Goal: Information Seeking & Learning: Learn about a topic

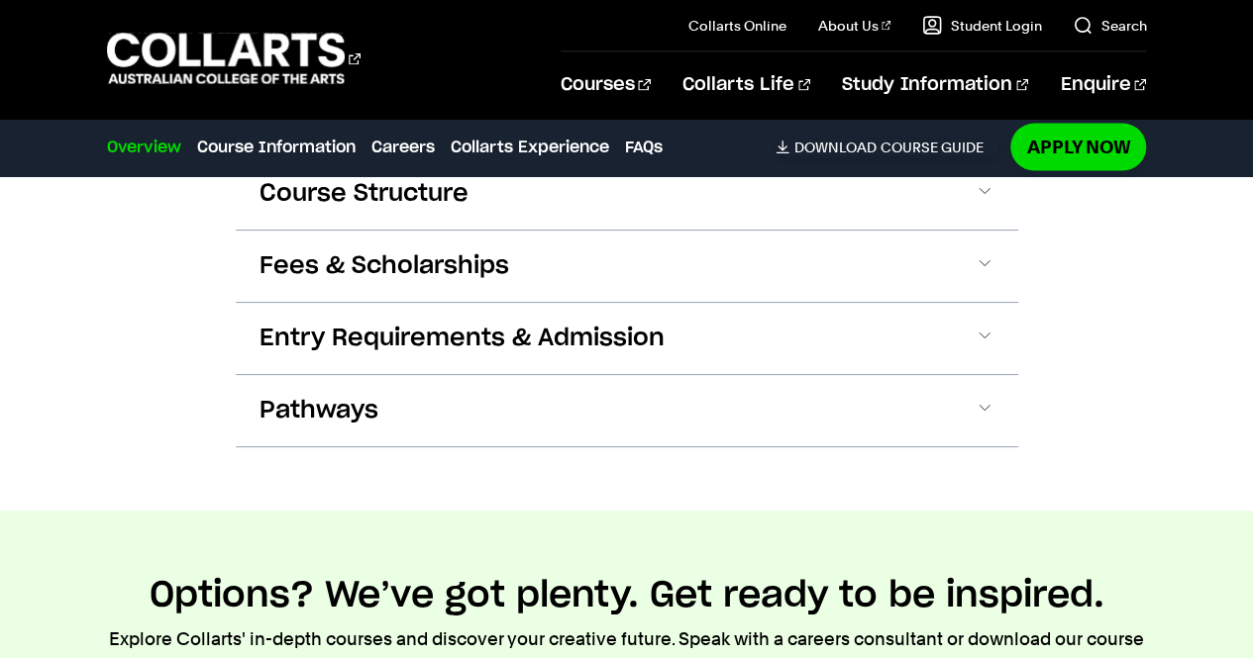
scroll to position [1881, 0]
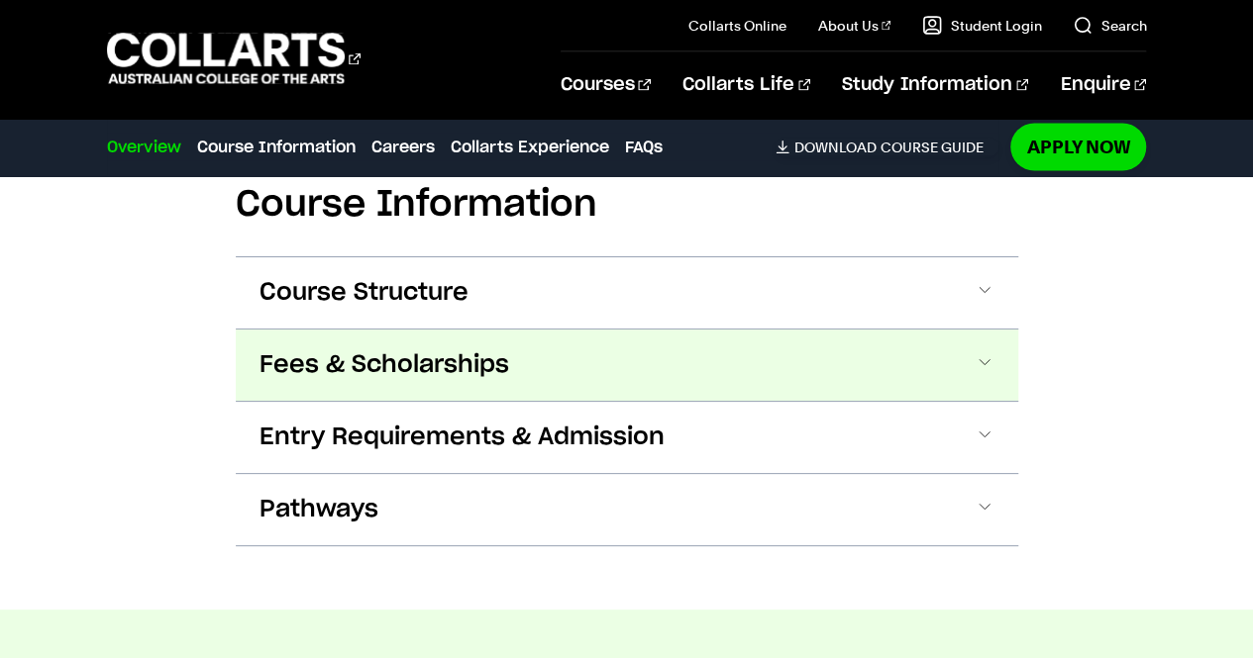
click at [643, 359] on button "Fees & Scholarships" at bounding box center [627, 365] width 782 height 71
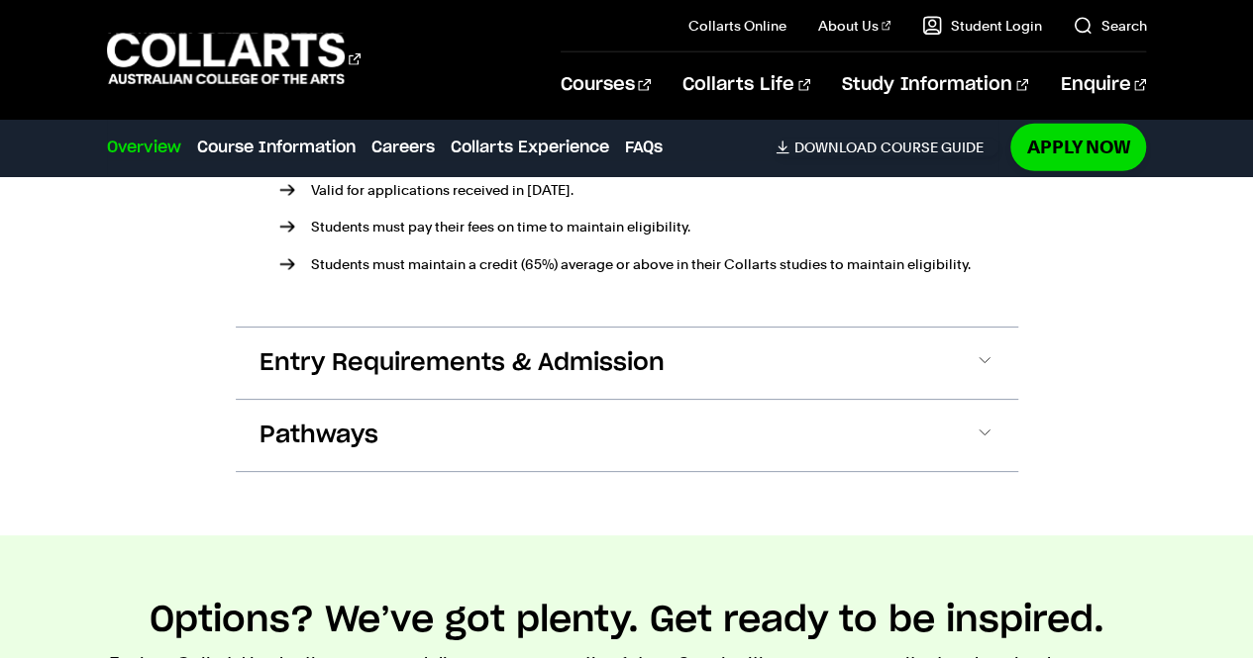
scroll to position [2723, 0]
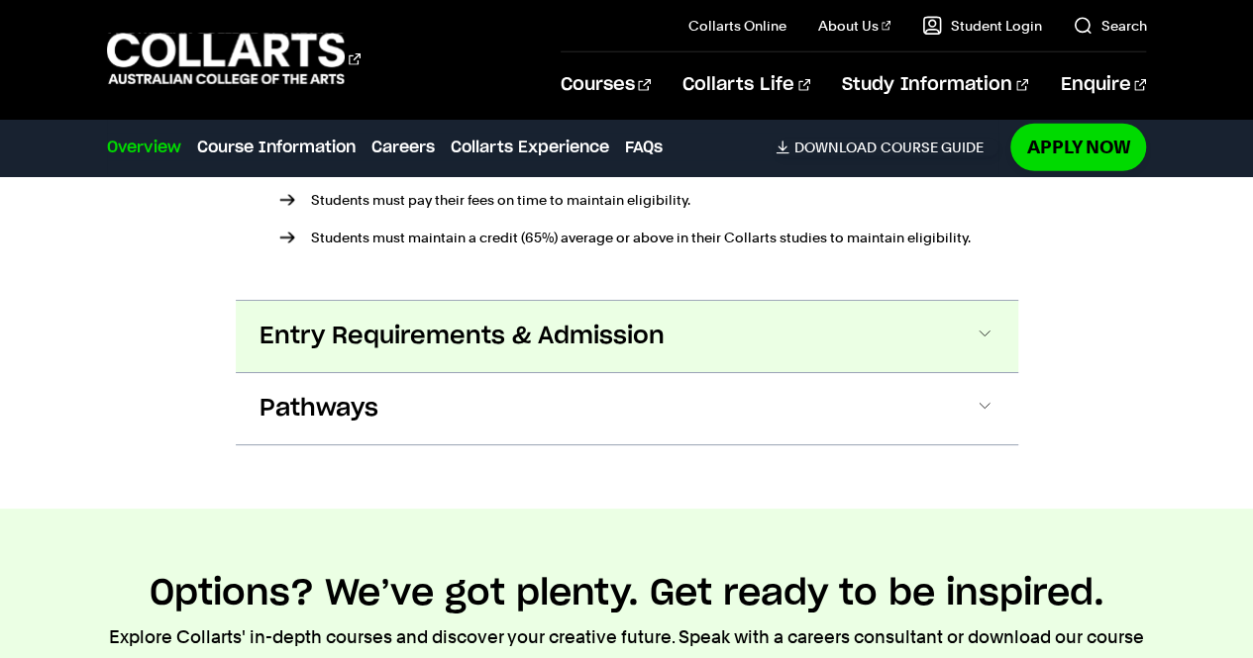
click at [770, 348] on button "Entry Requirements & Admission" at bounding box center [627, 336] width 782 height 71
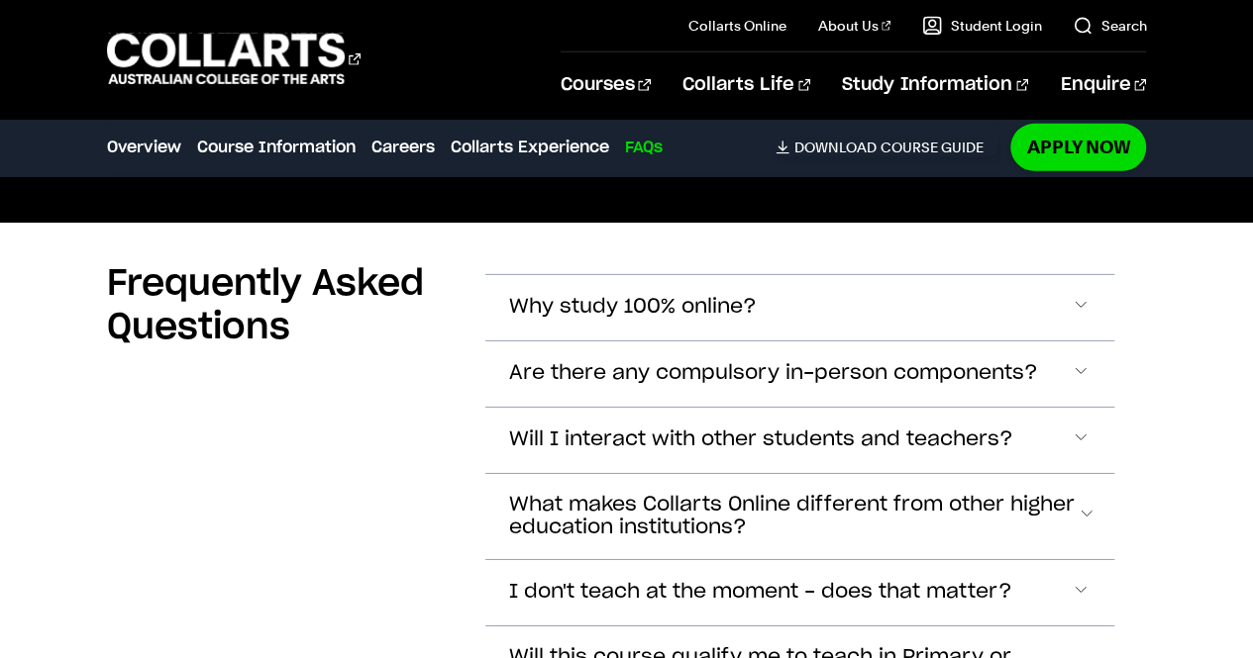
scroll to position [6803, 0]
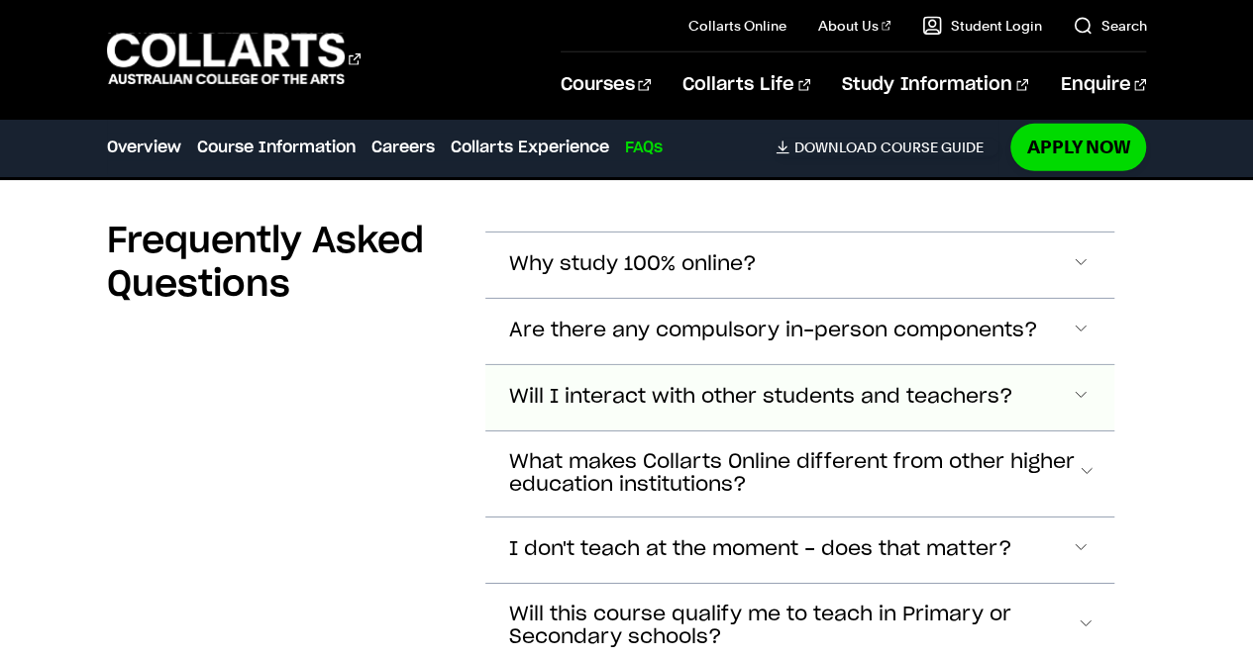
click at [1046, 373] on button "Will I interact with other students and teachers?" at bounding box center [800, 397] width 630 height 65
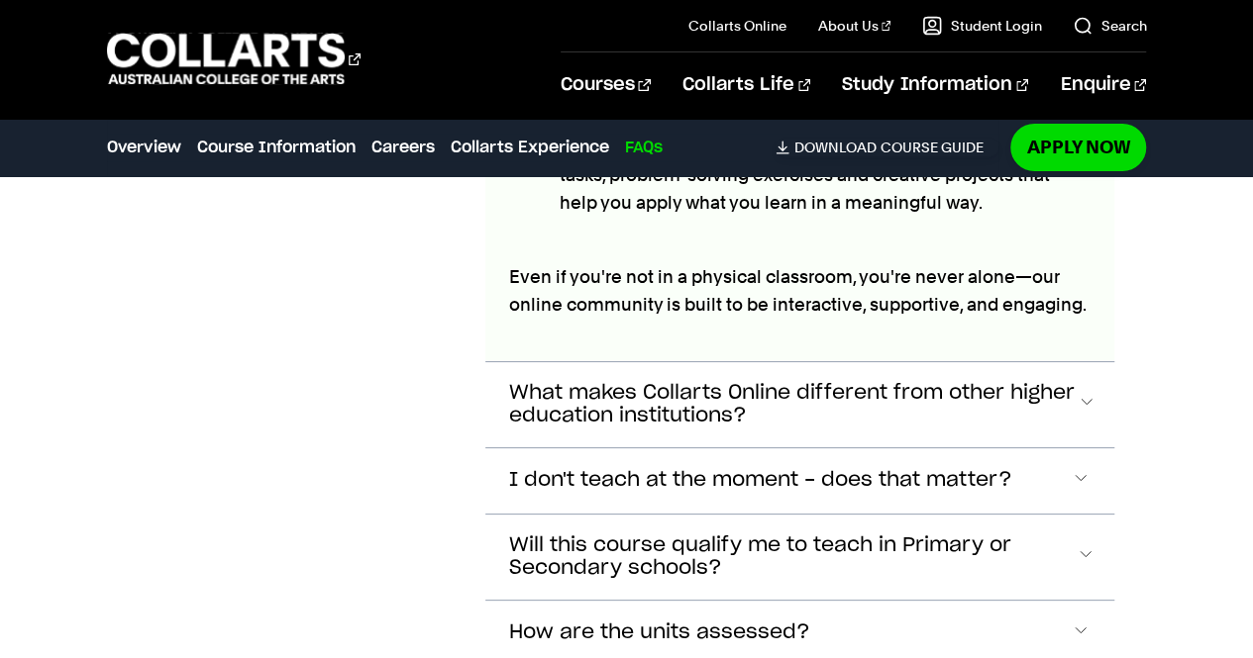
scroll to position [7556, 0]
click at [939, 382] on span "What makes Collarts Online different from other higher education institutions?" at bounding box center [793, 405] width 568 height 46
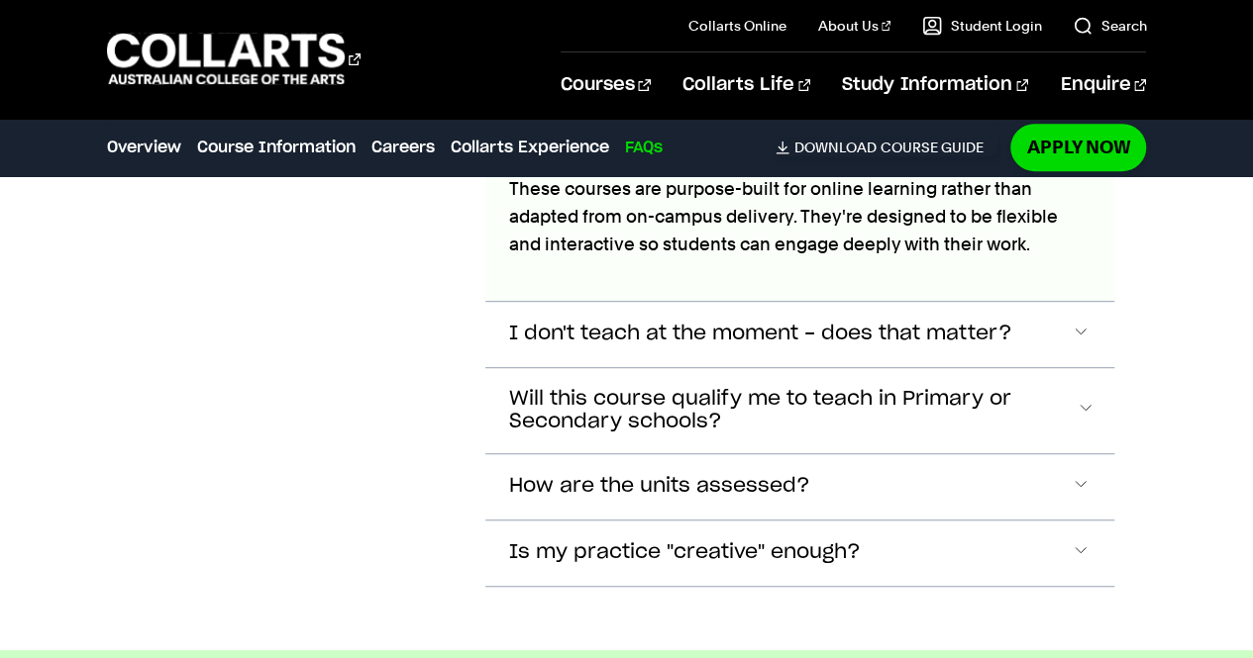
scroll to position [7907, 0]
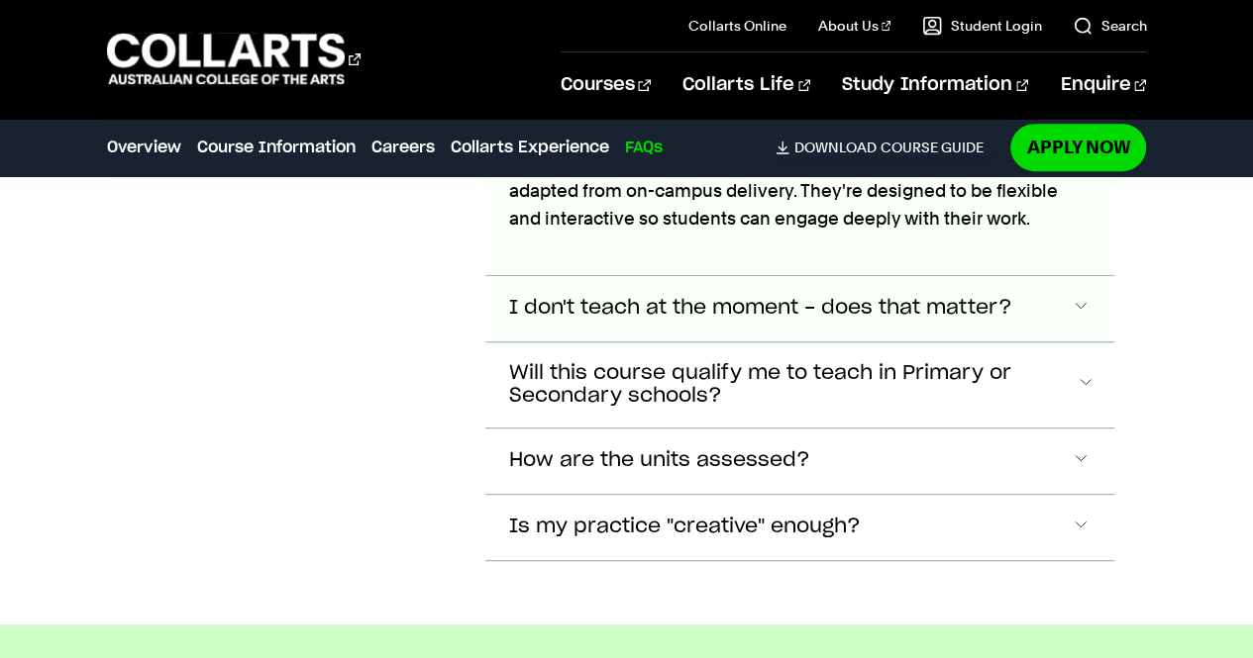
click at [1059, 276] on button "I don't teach at the moment - does that matter?" at bounding box center [800, 308] width 630 height 65
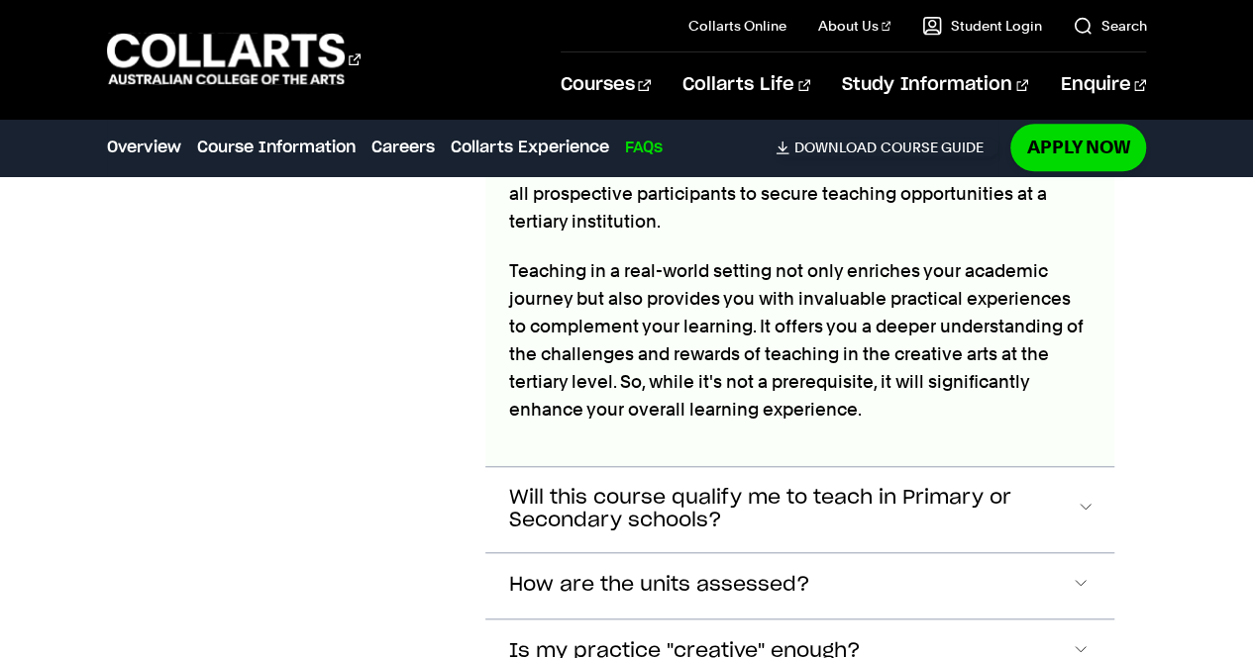
scroll to position [8172, 0]
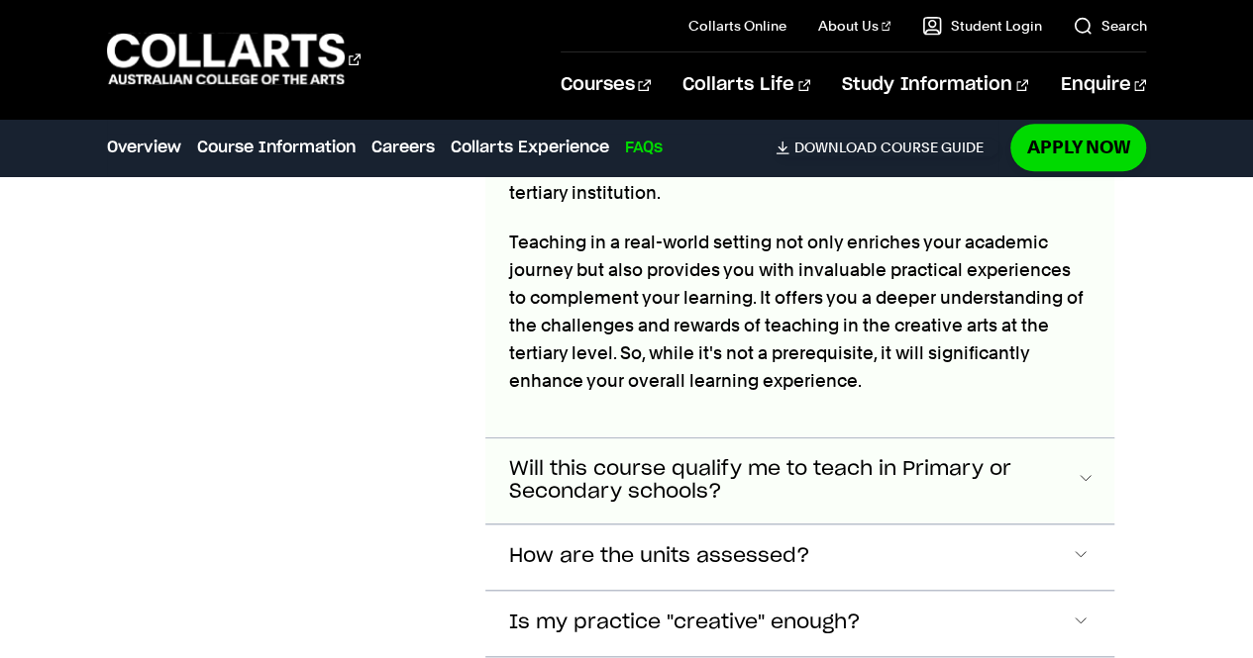
click at [1018, 458] on span "Will this course qualify me to teach in Primary or Secondary schools?" at bounding box center [792, 481] width 566 height 46
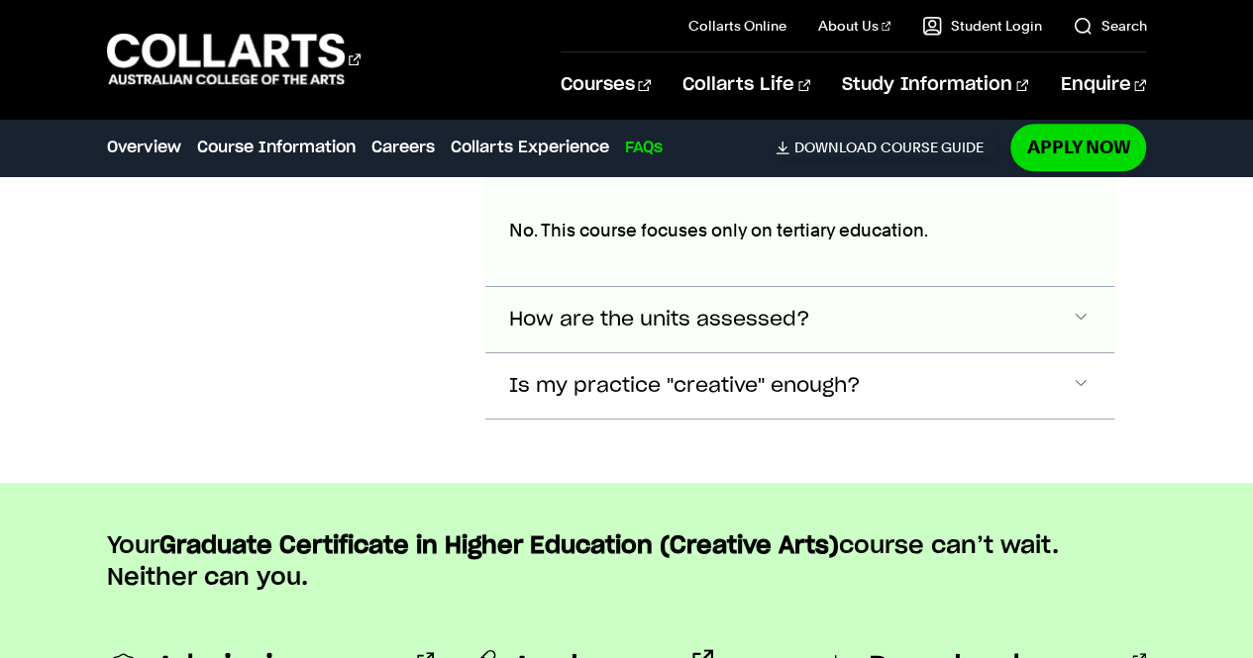
click at [974, 294] on button "How are the units assessed?" at bounding box center [800, 319] width 630 height 65
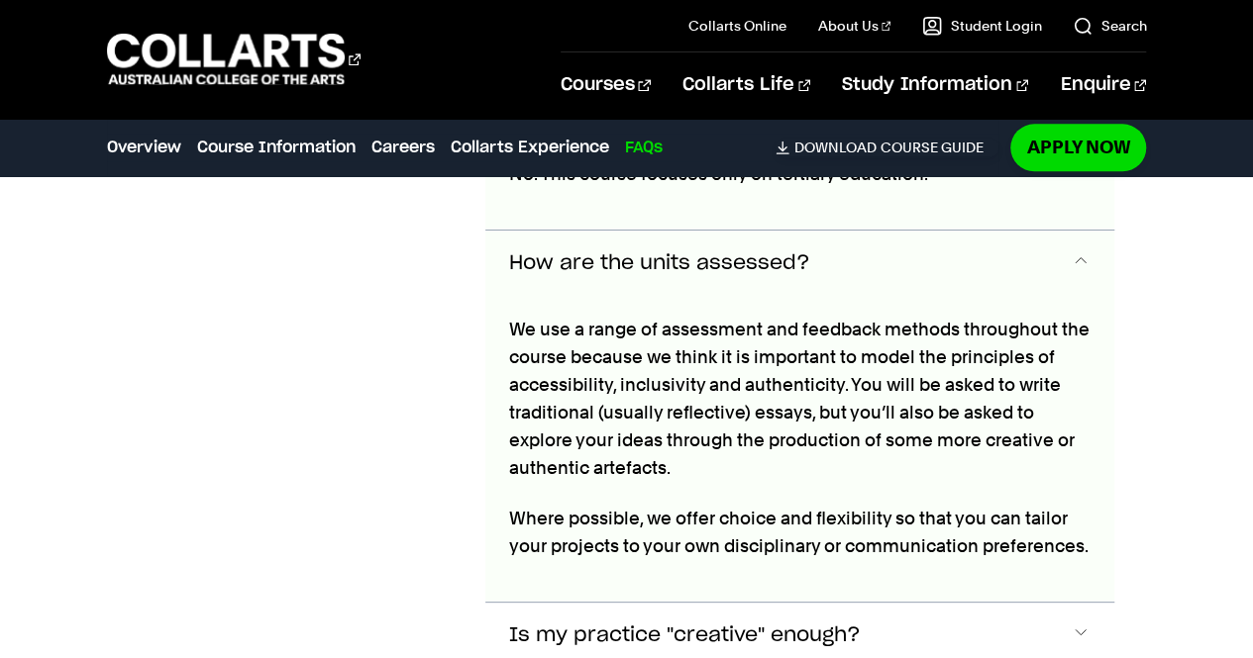
scroll to position [8575, 0]
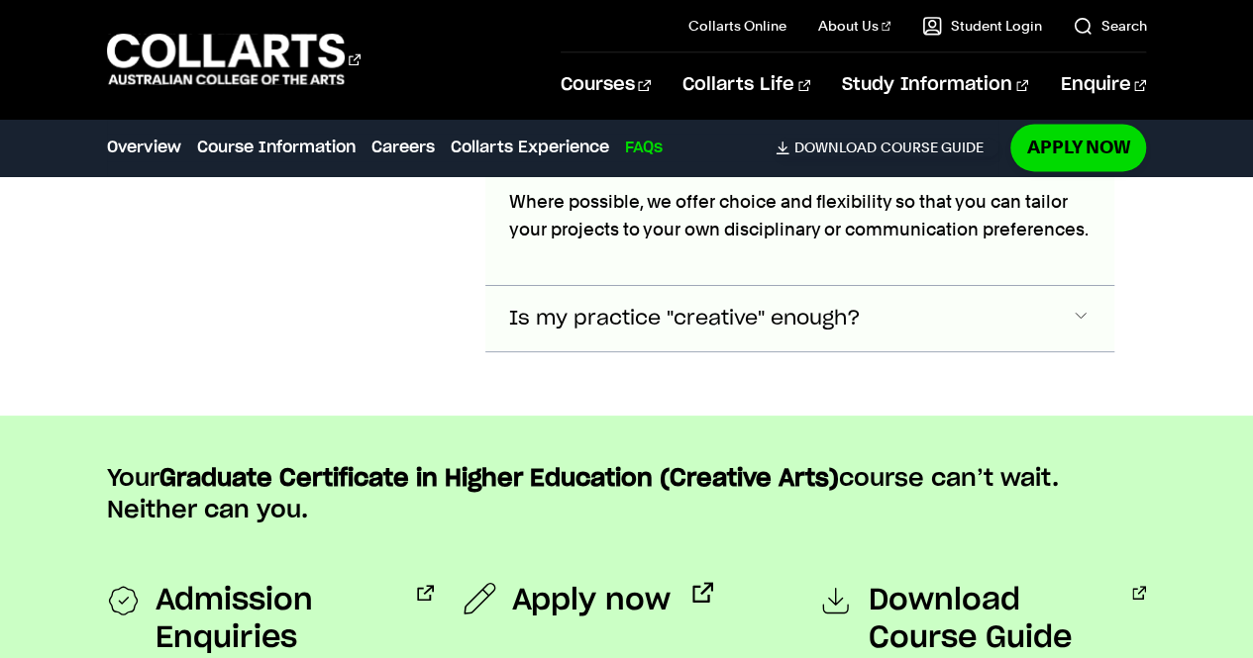
click at [982, 286] on button "Is my practice "creative" enough?" at bounding box center [800, 318] width 630 height 65
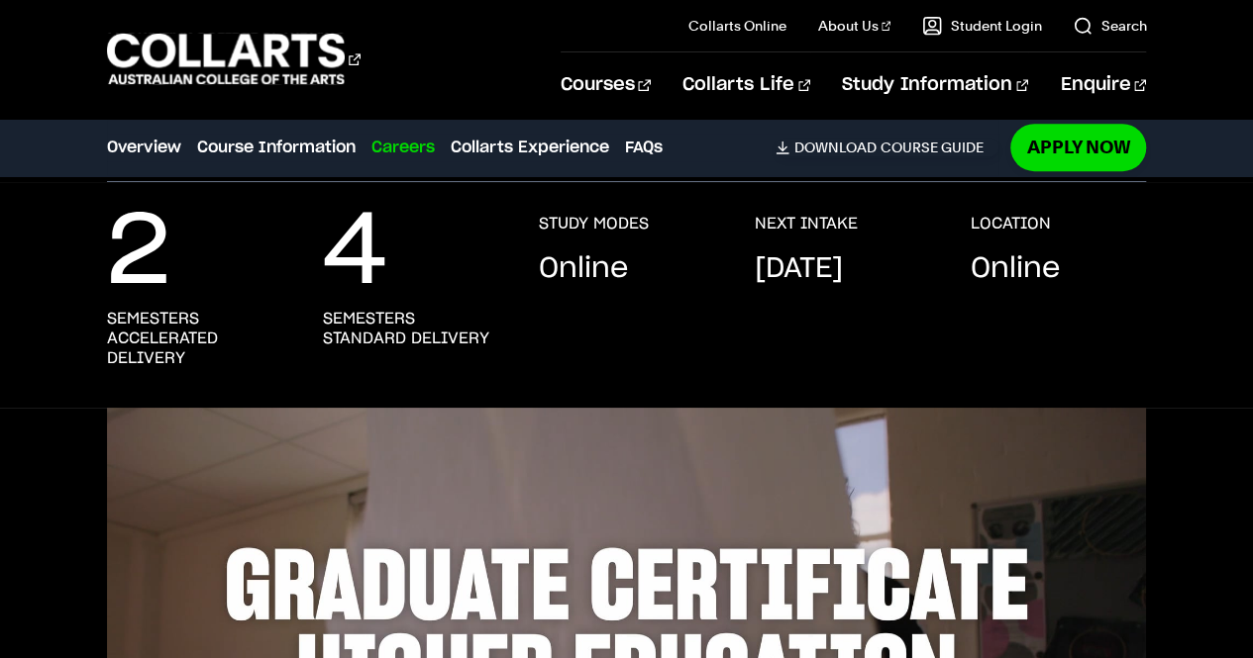
scroll to position [431, 0]
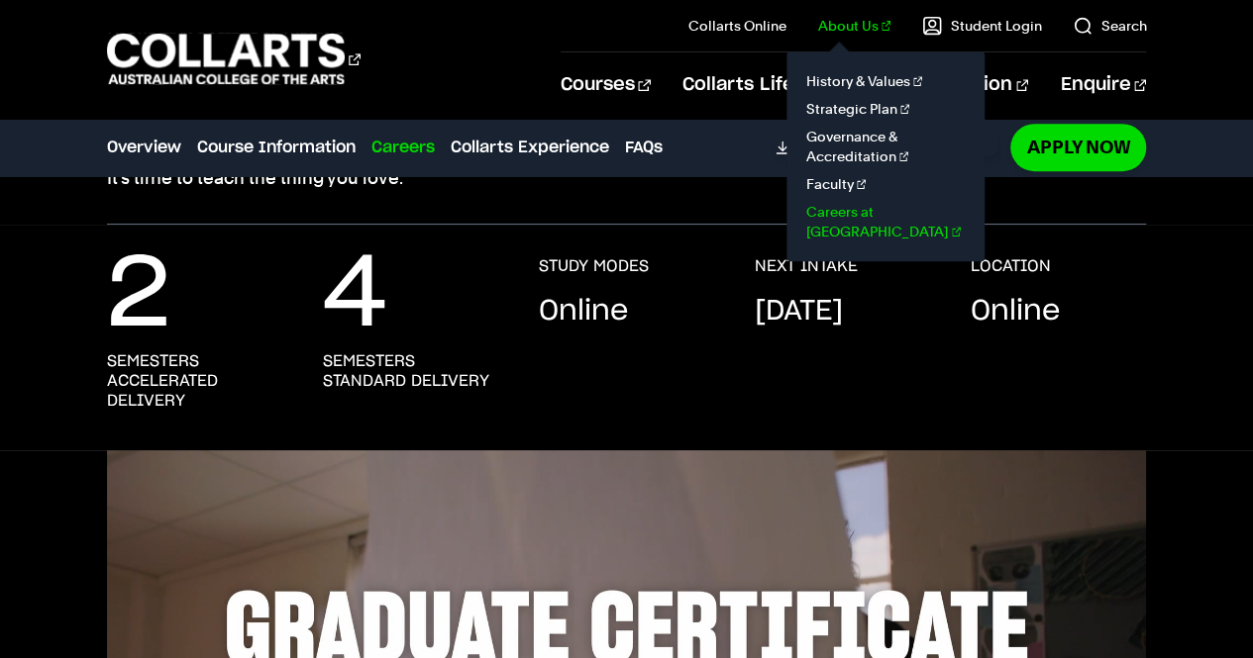
click at [878, 213] on link "Careers at [GEOGRAPHIC_DATA]" at bounding box center [885, 222] width 166 height 48
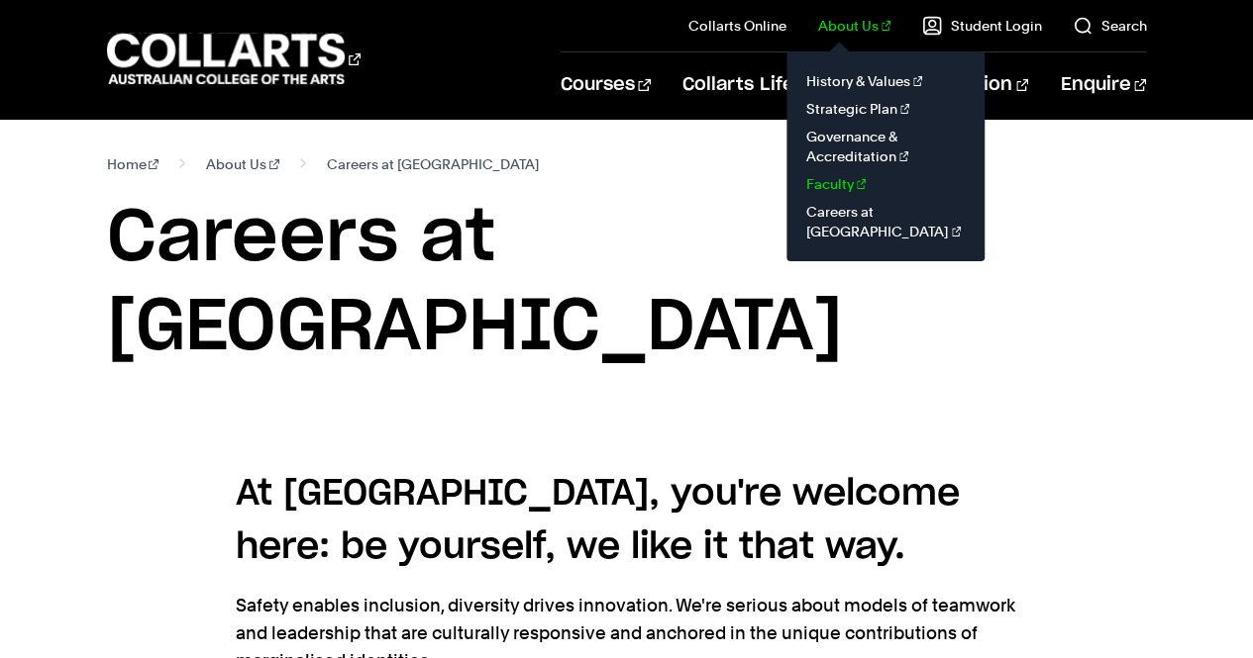
click at [855, 175] on link "Faculty" at bounding box center [885, 184] width 166 height 28
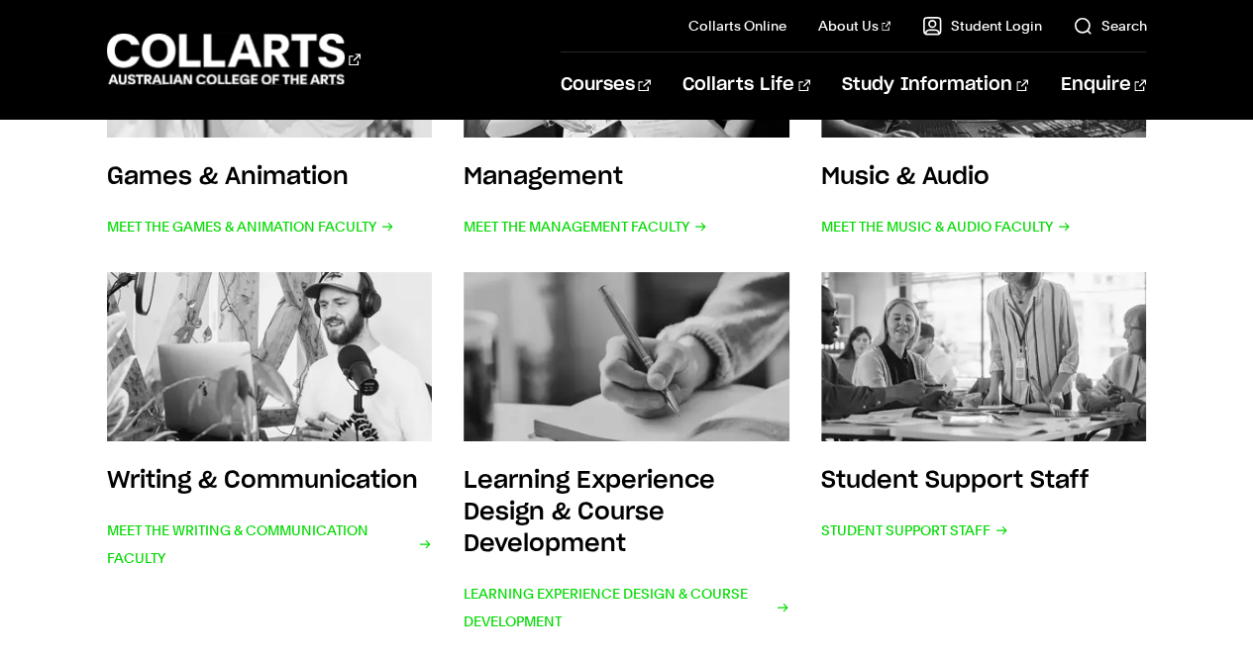
scroll to position [990, 0]
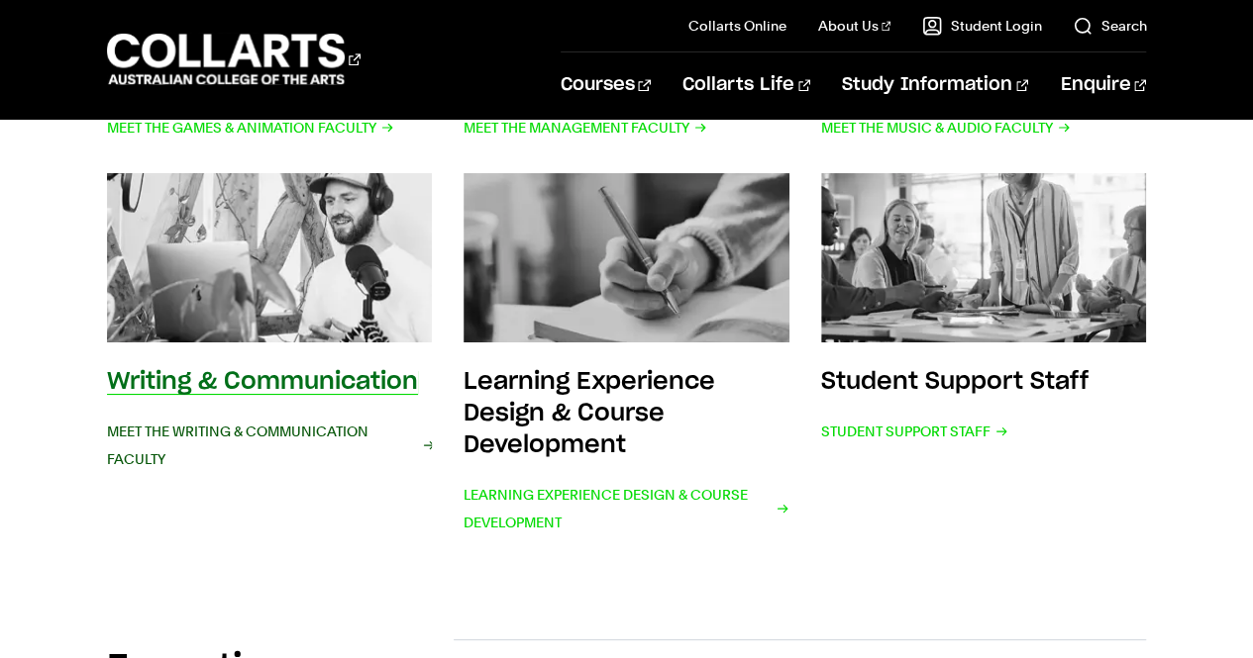
click at [234, 433] on span "Meet the Writing & Communication Faculty" at bounding box center [270, 445] width 326 height 55
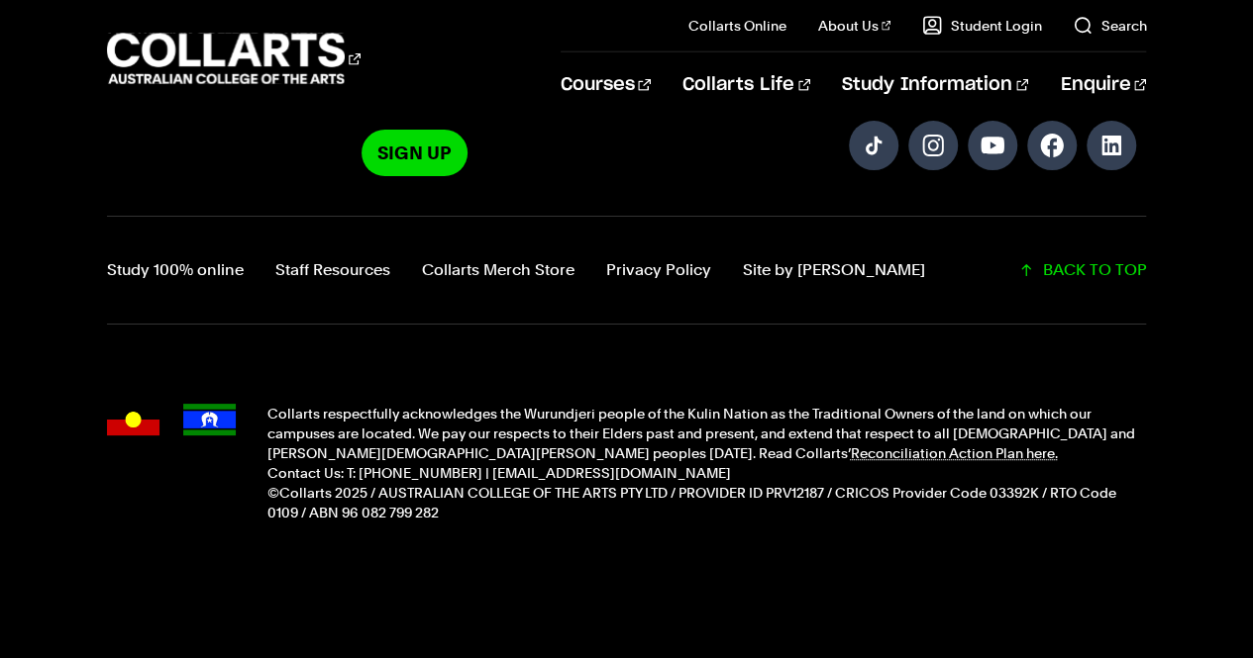
scroll to position [2348, 0]
